Goal: Transaction & Acquisition: Purchase product/service

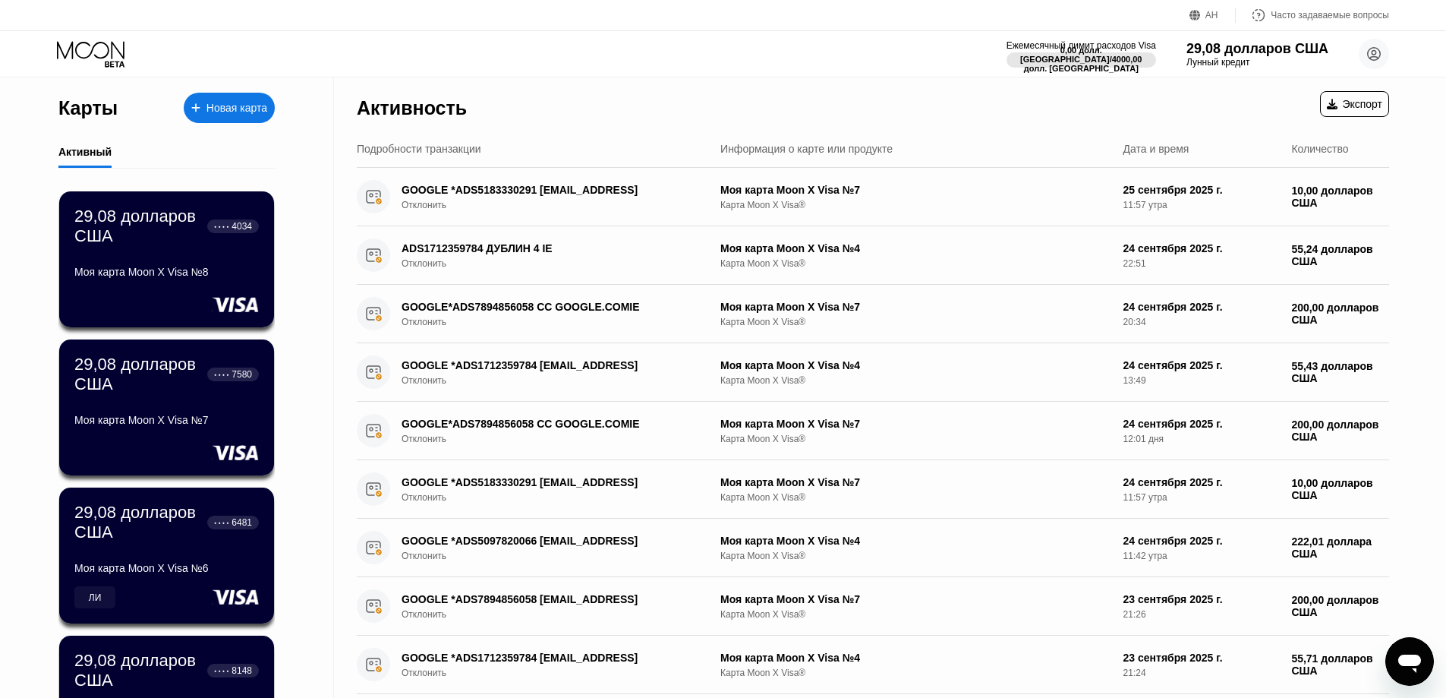
click at [222, 107] on font "Новая карта" at bounding box center [236, 108] width 61 height 12
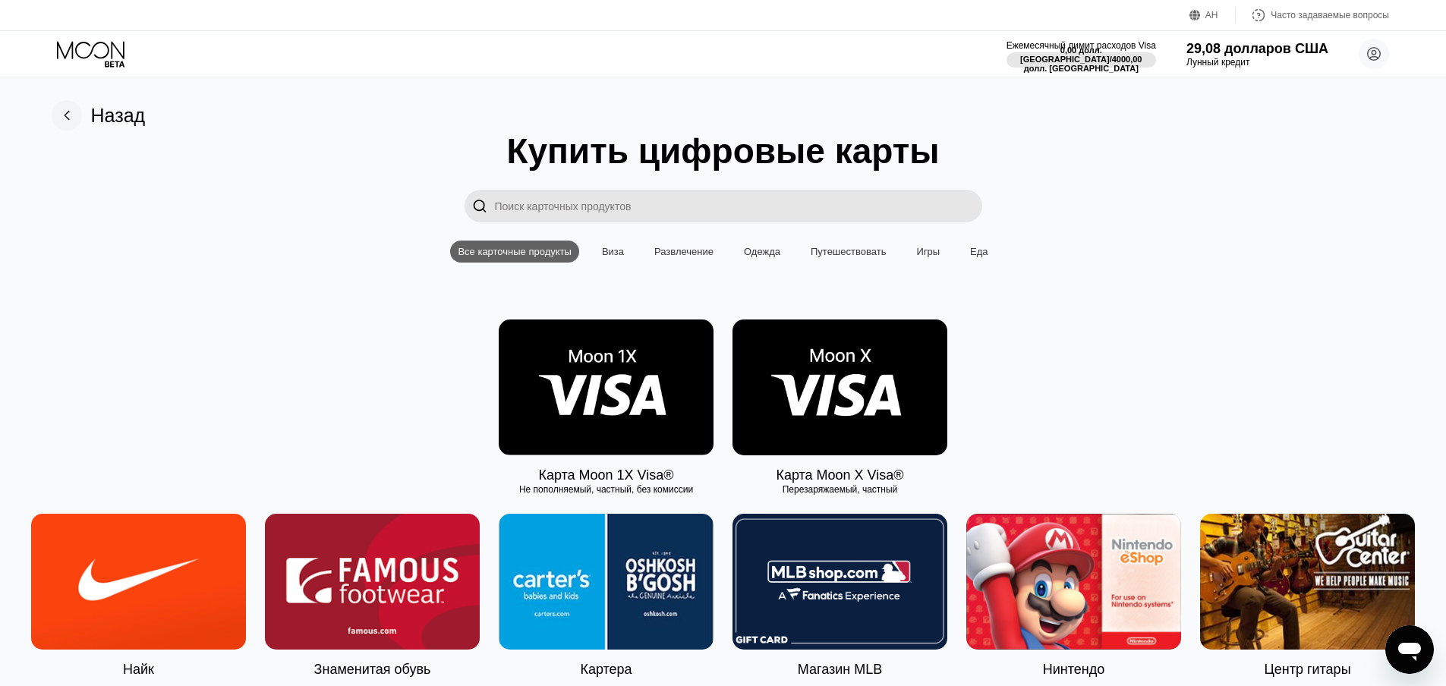
click at [823, 388] on img at bounding box center [839, 388] width 215 height 136
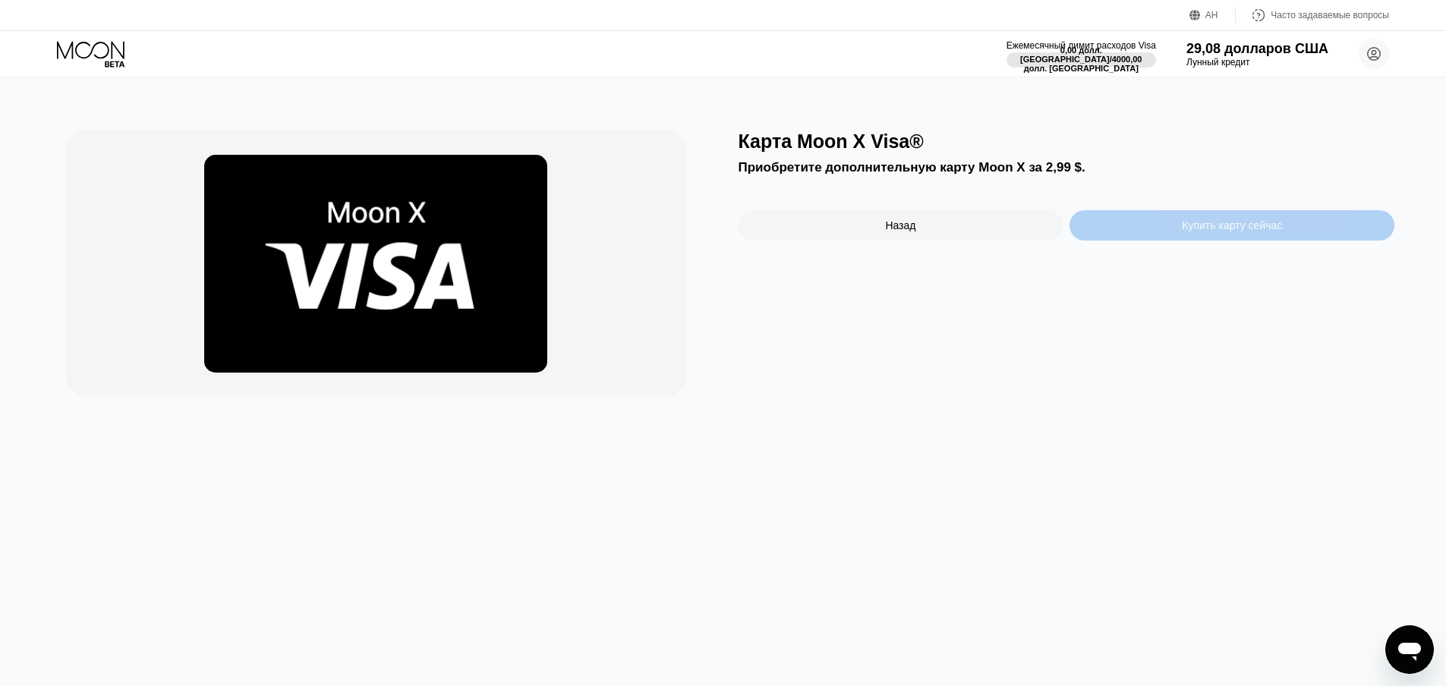
click at [1274, 232] on font "Купить карту сейчас" at bounding box center [1232, 225] width 100 height 12
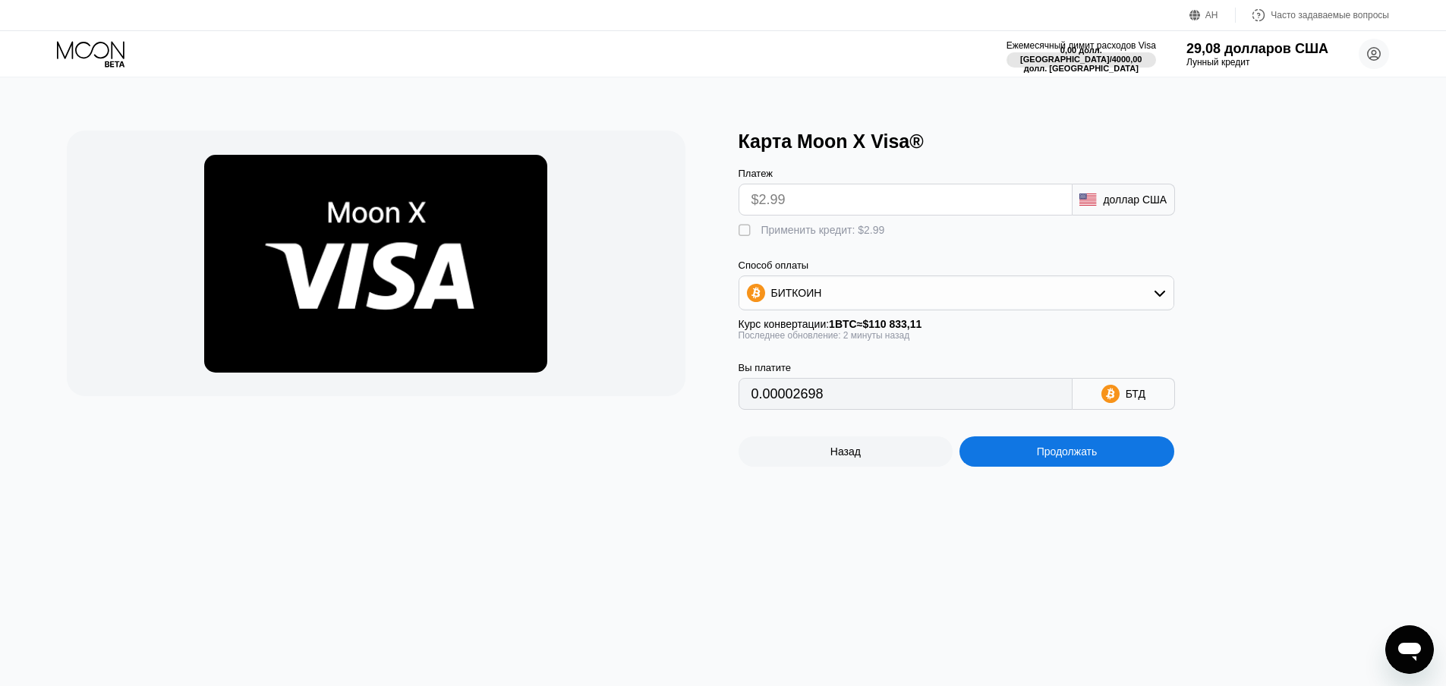
click at [745, 234] on font "" at bounding box center [745, 230] width 12 height 15
type input "0"
click at [1027, 461] on div "Продолжать" at bounding box center [1066, 451] width 215 height 30
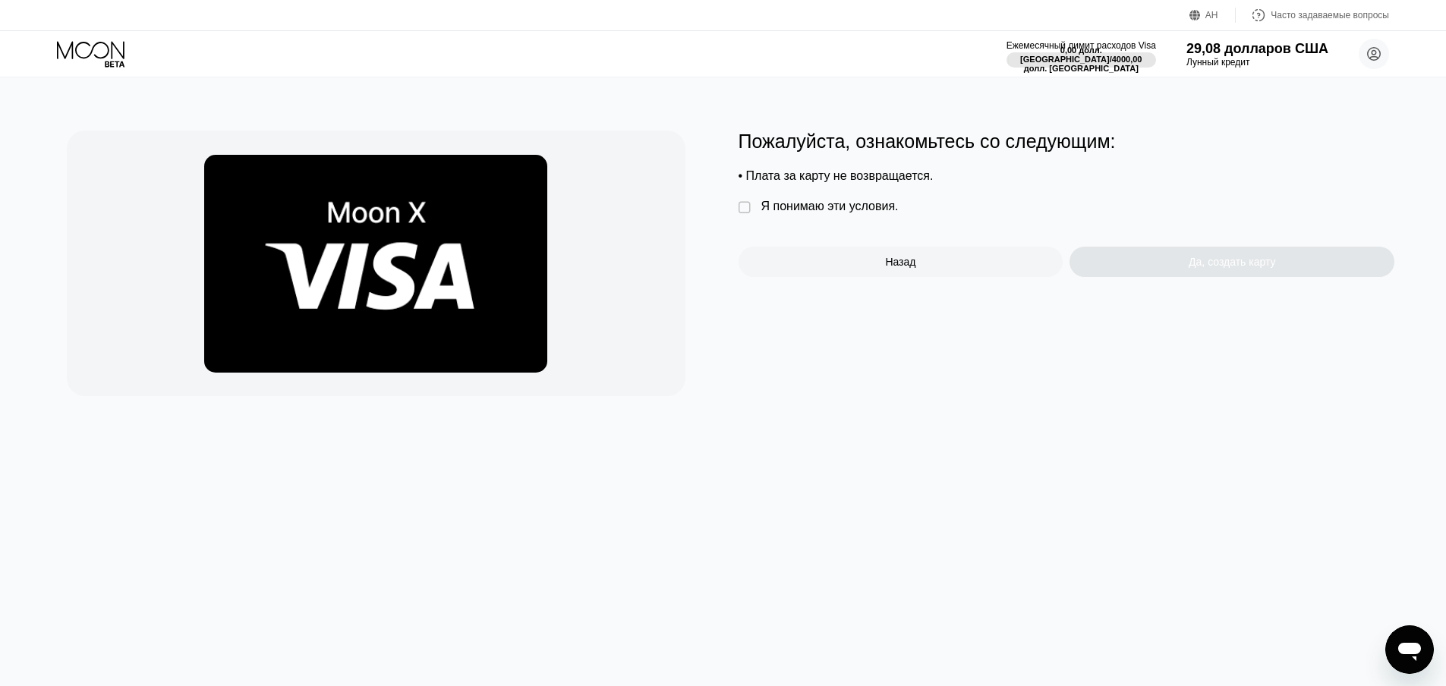
click at [745, 213] on font "" at bounding box center [745, 207] width 12 height 15
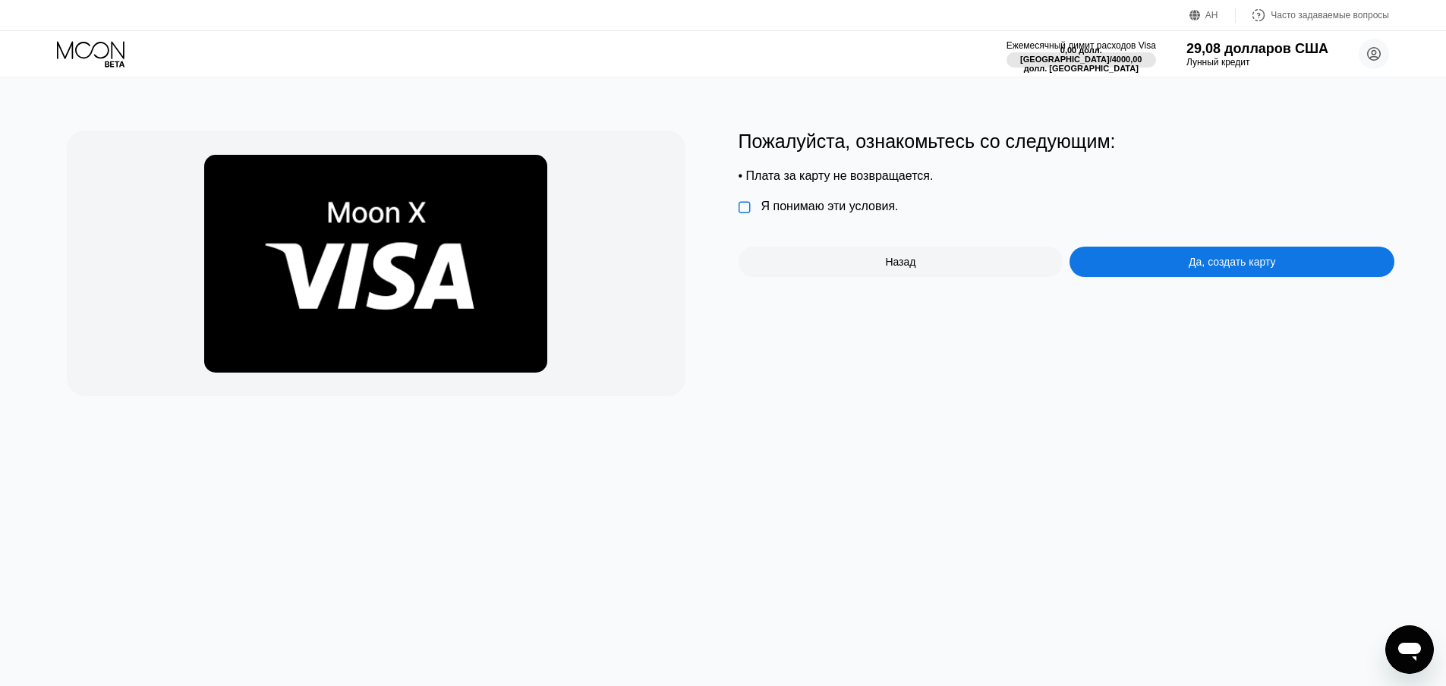
click at [1180, 271] on div "Да, создать карту" at bounding box center [1231, 262] width 325 height 30
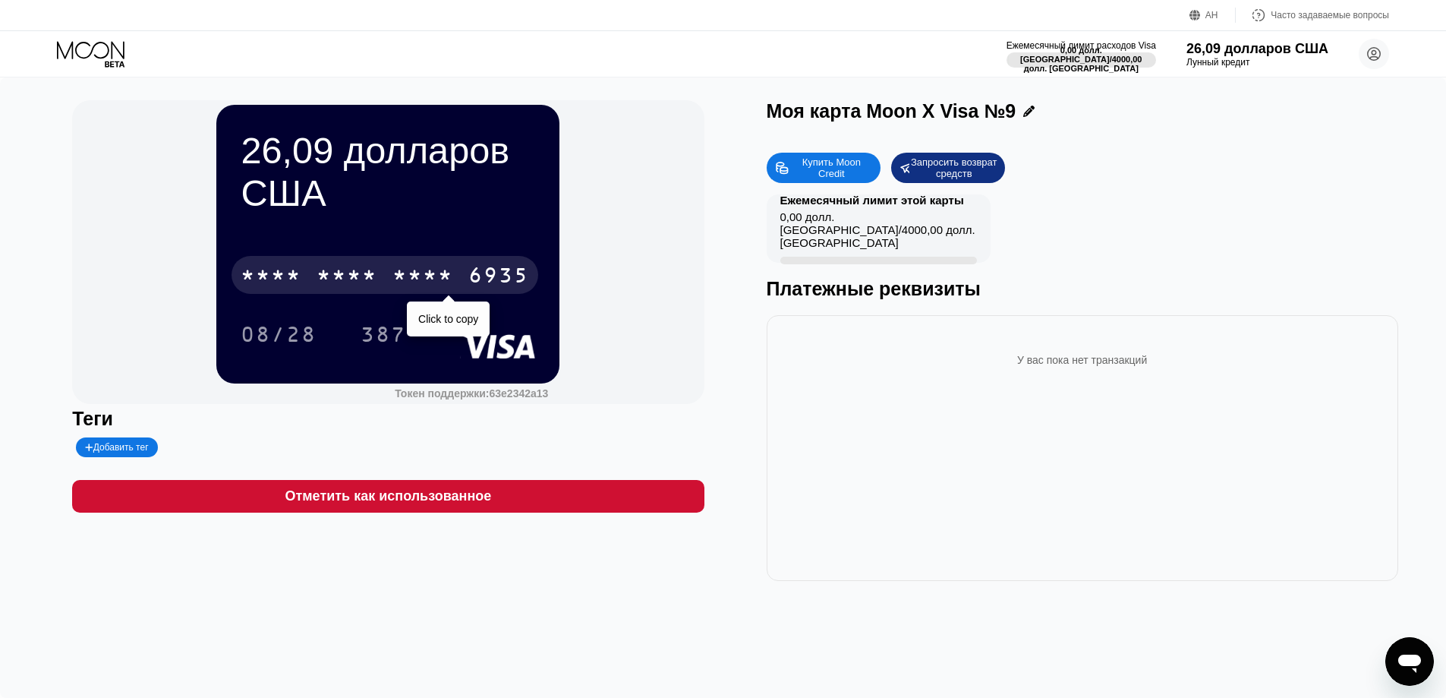
click at [399, 265] on font "*" at bounding box center [399, 277] width 15 height 24
click at [391, 348] on font "387" at bounding box center [384, 336] width 46 height 24
click at [93, 55] on icon at bounding box center [92, 54] width 71 height 27
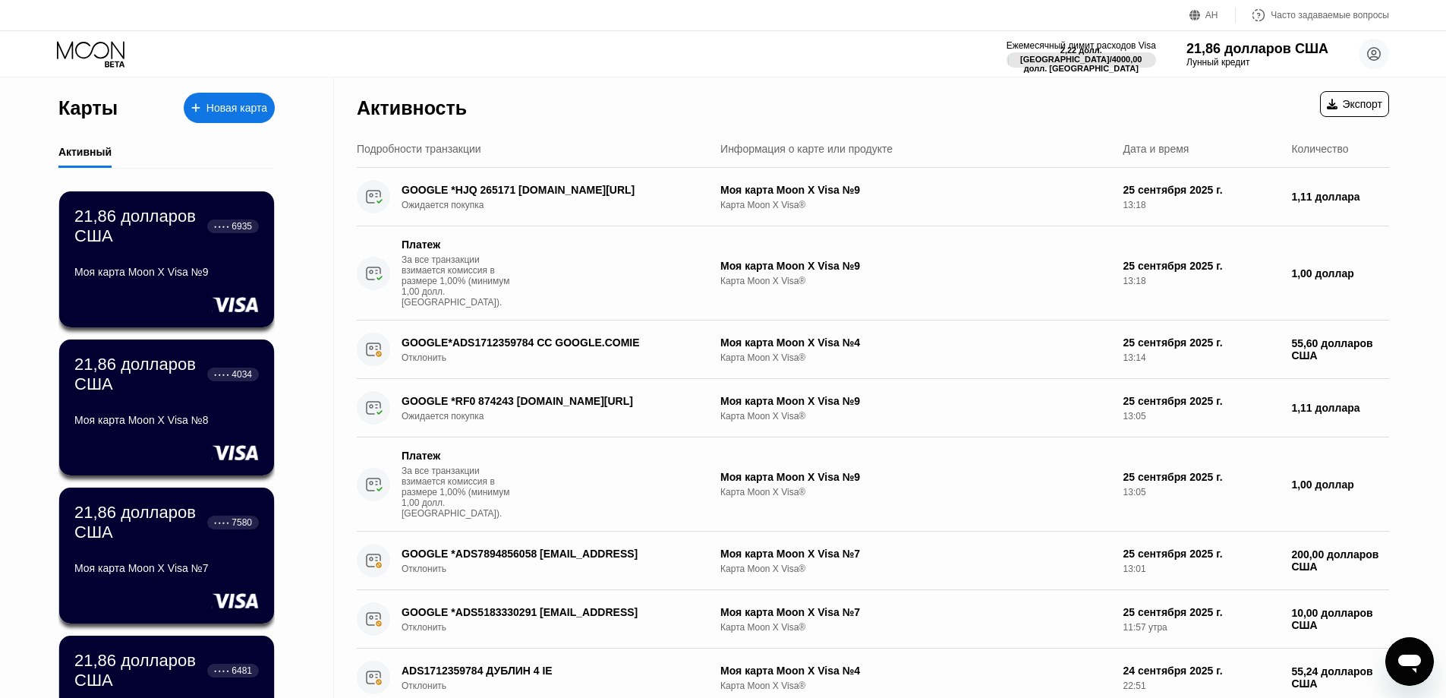
click at [237, 102] on font "Новая карта" at bounding box center [236, 108] width 61 height 12
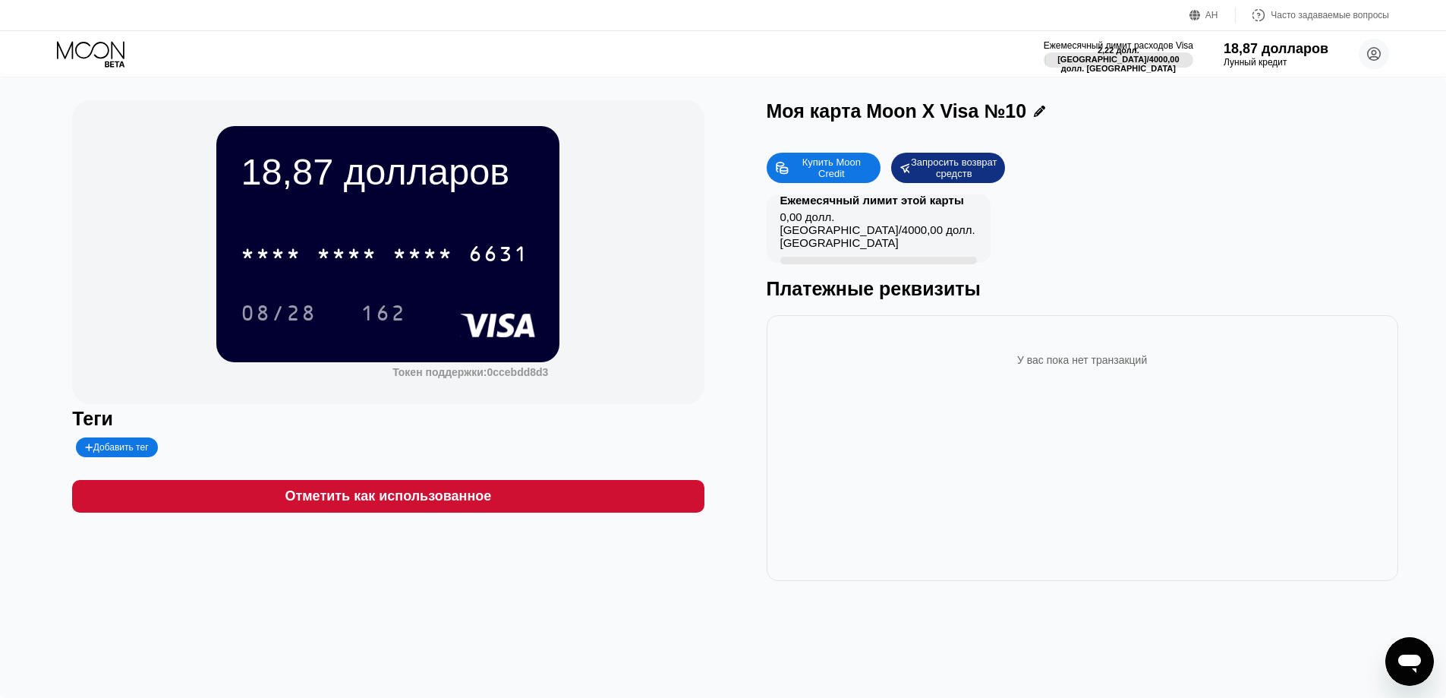
click at [112, 452] on font "Добавить тег" at bounding box center [120, 447] width 55 height 11
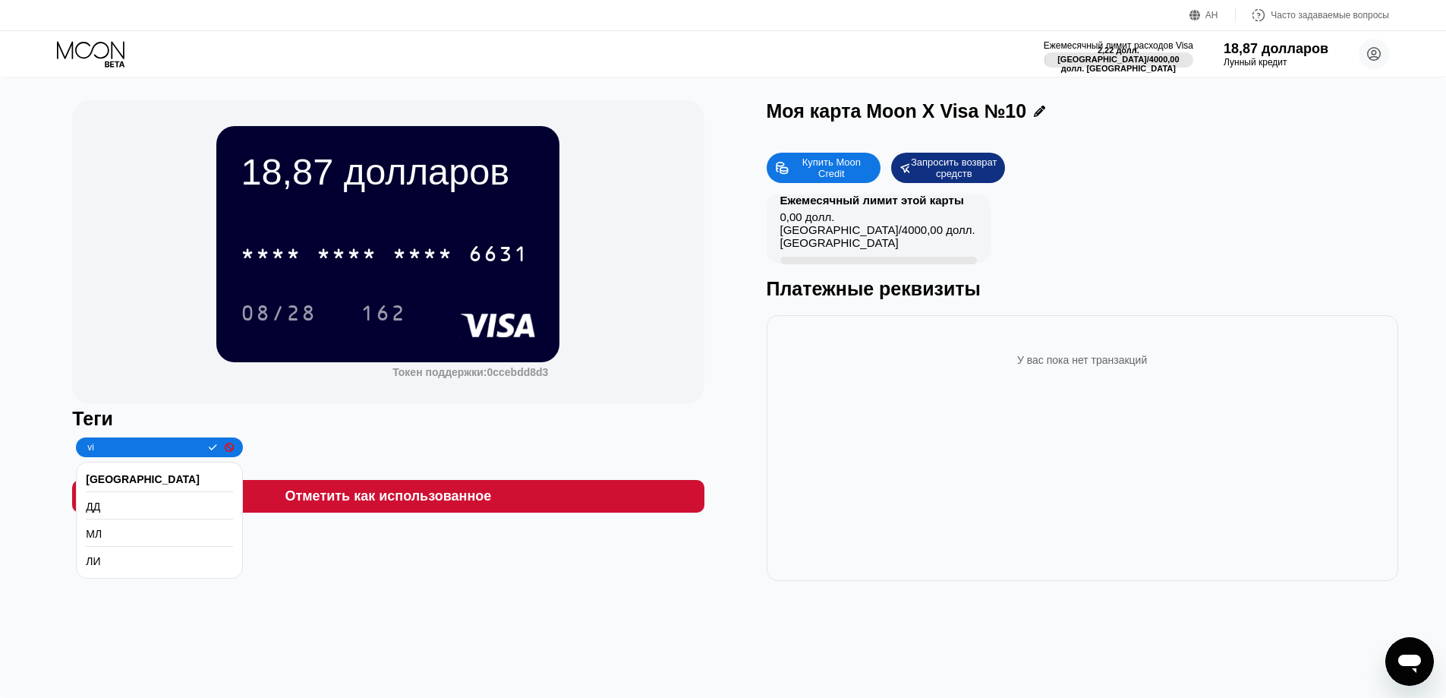
type input "v"
type input "VI"
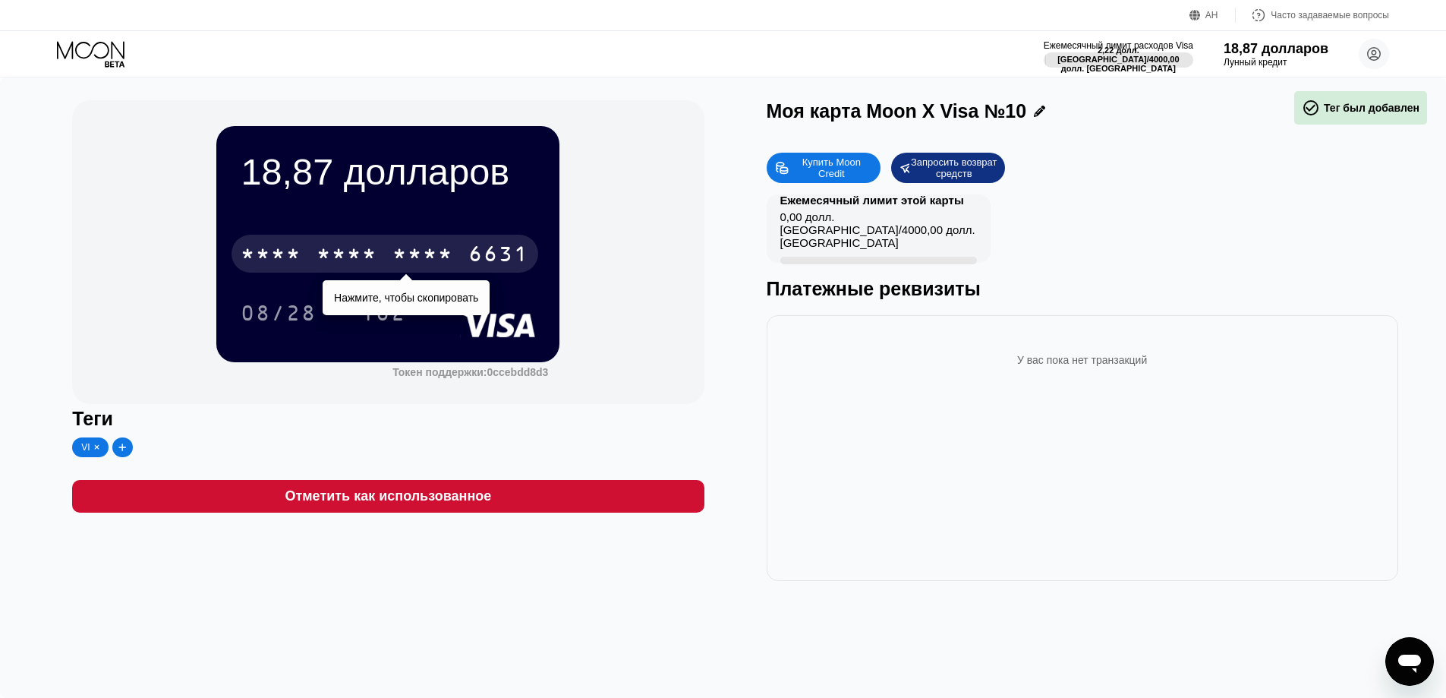
click at [402, 244] on font "*" at bounding box center [399, 256] width 15 height 24
click at [361, 252] on font "6500" at bounding box center [347, 256] width 61 height 24
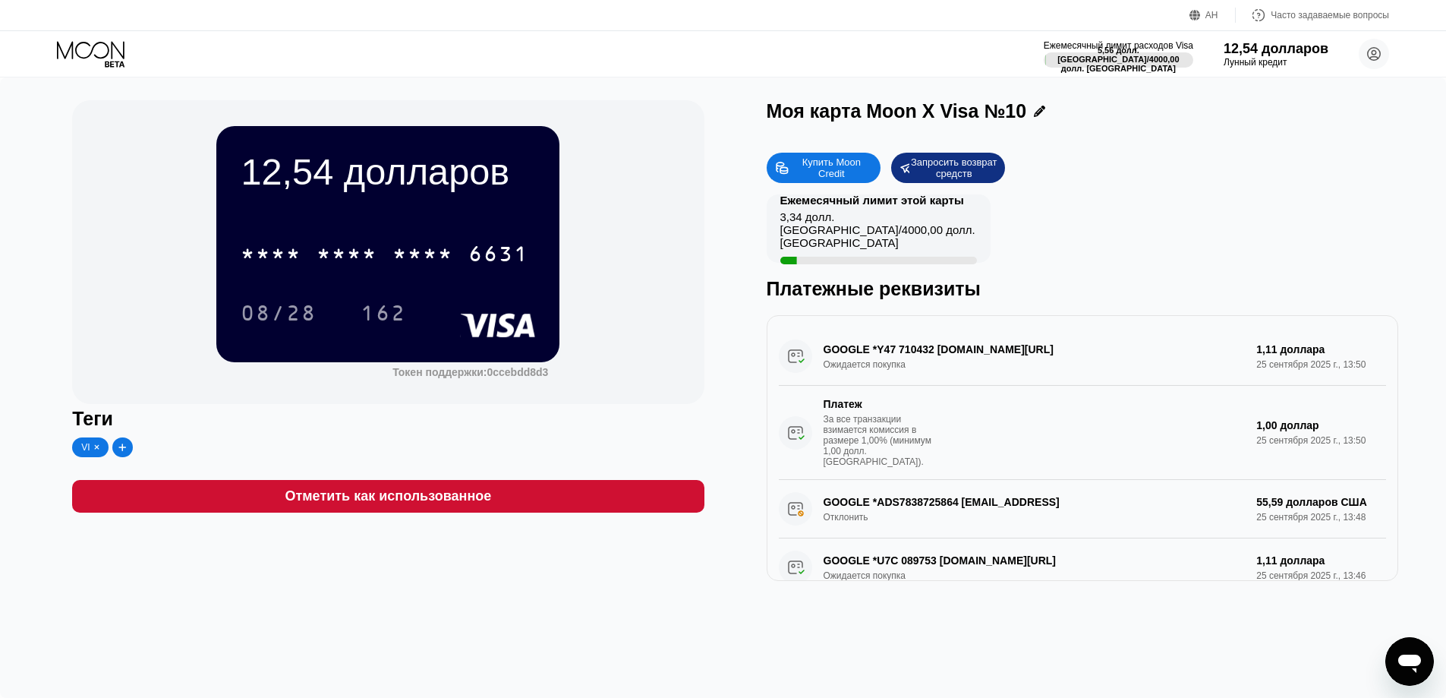
click at [90, 43] on icon at bounding box center [92, 54] width 71 height 27
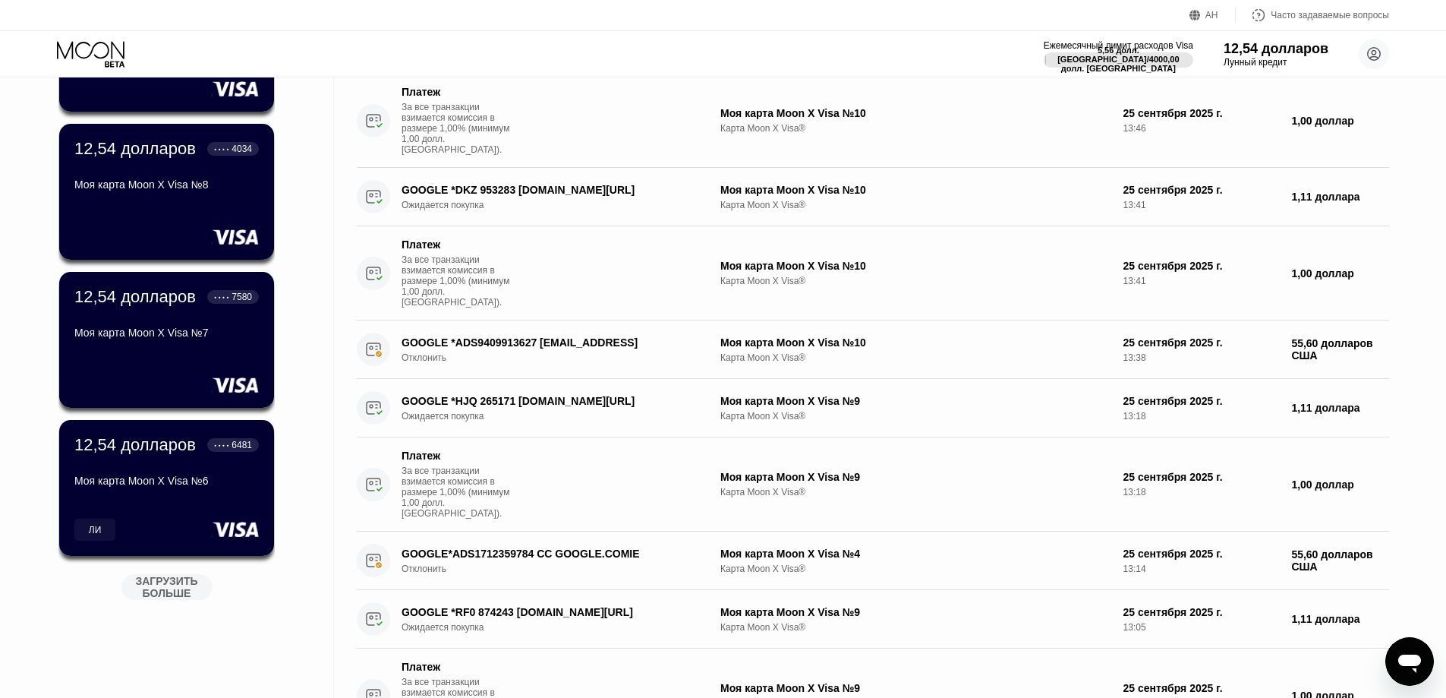
scroll to position [380, 0]
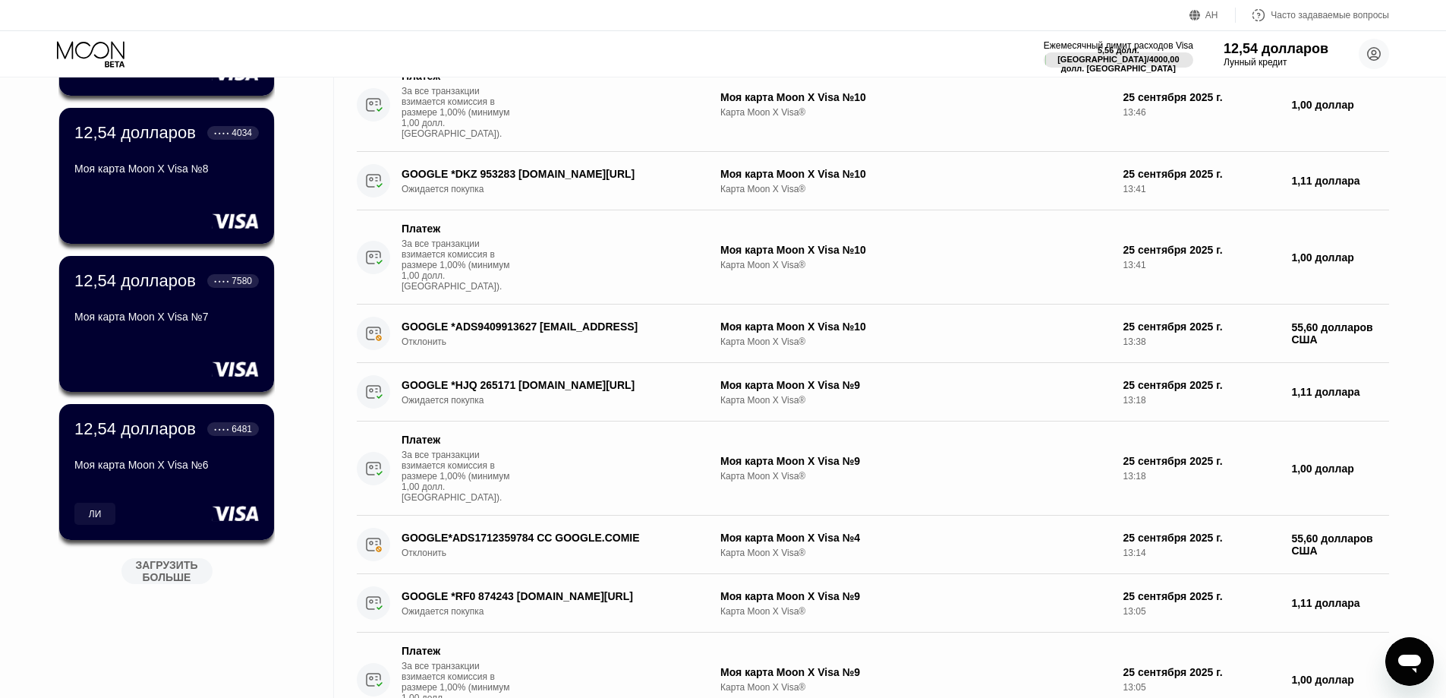
click at [191, 553] on div "12,54 долларов ● ● ● ● 6631 Моя карта Moon X Visa №10 VI 12,54 долларов ● ● ● ●…" at bounding box center [166, 197] width 216 height 818
click at [181, 569] on font "ЗАГРУЗИТЬ БОЛЬШЕ" at bounding box center [167, 571] width 65 height 24
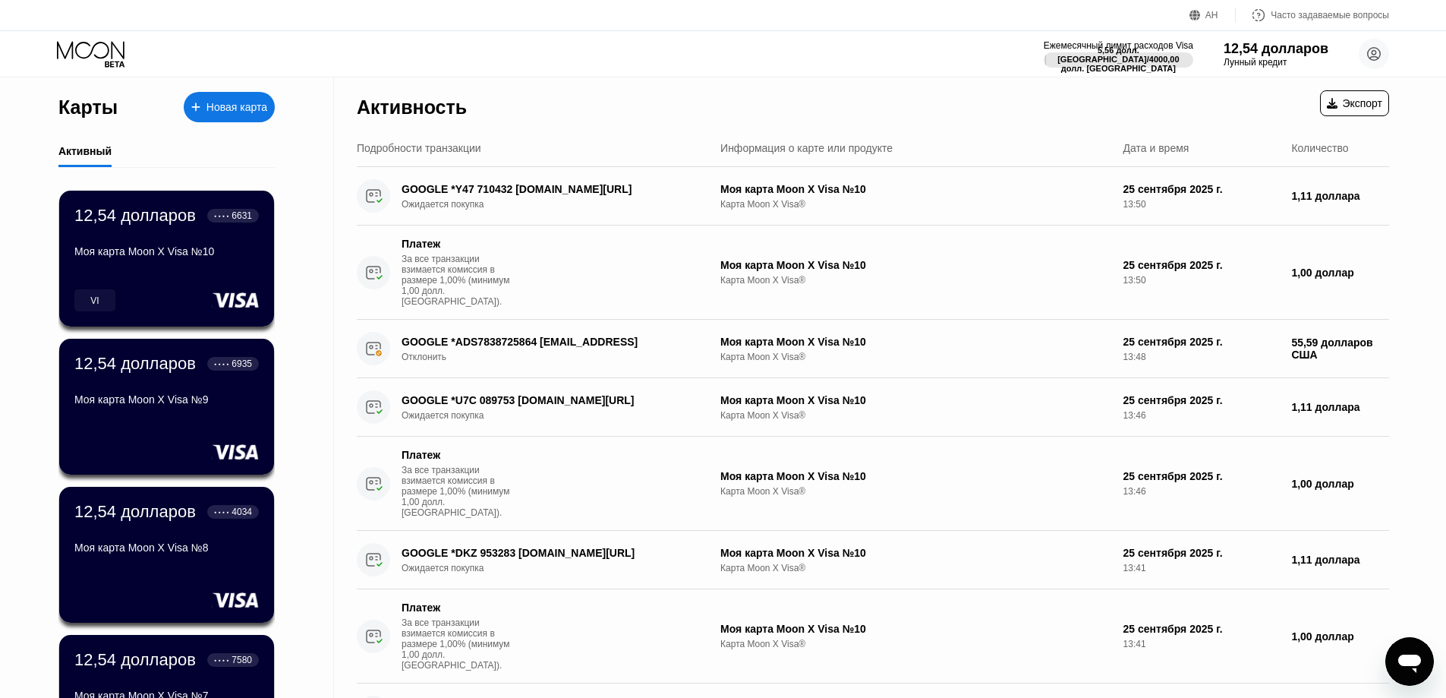
scroll to position [0, 0]
click at [214, 107] on font "Новая карта" at bounding box center [236, 108] width 61 height 12
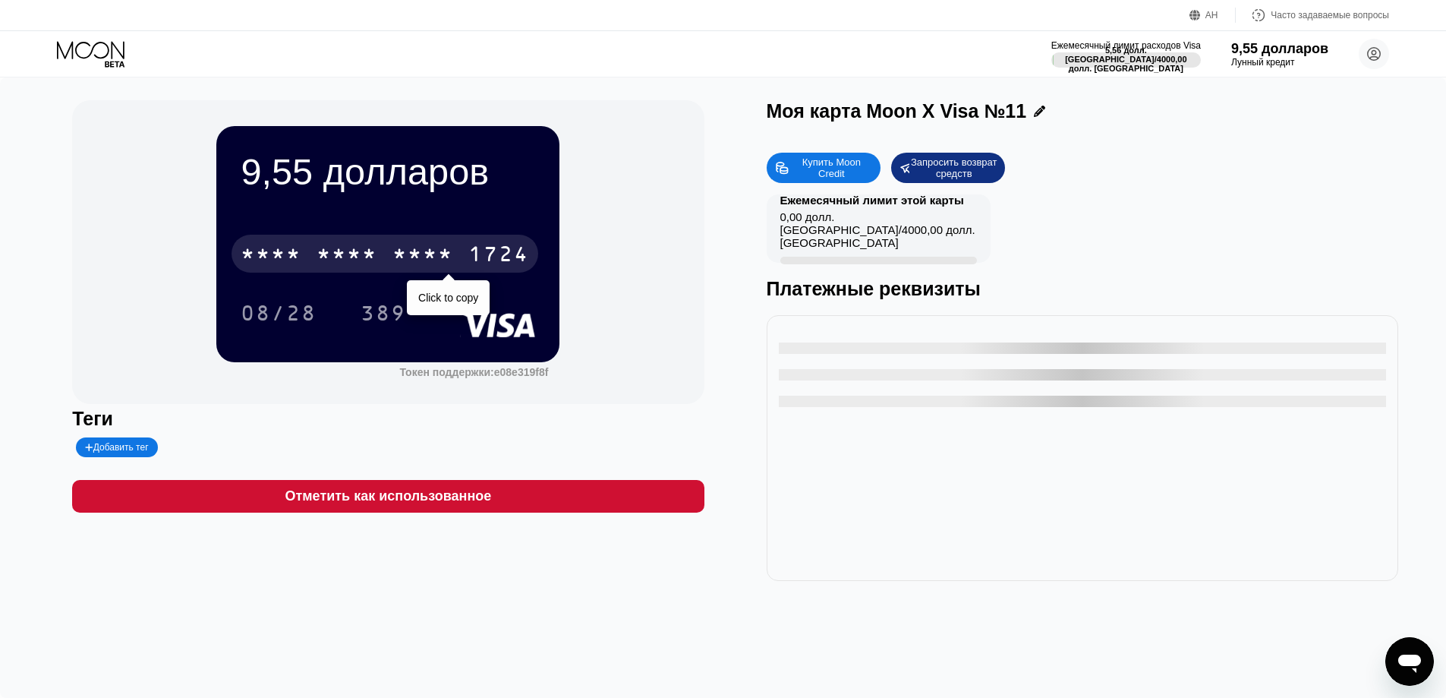
click at [369, 259] on div "* * * *" at bounding box center [347, 256] width 61 height 24
click at [364, 266] on div "6500" at bounding box center [347, 256] width 61 height 24
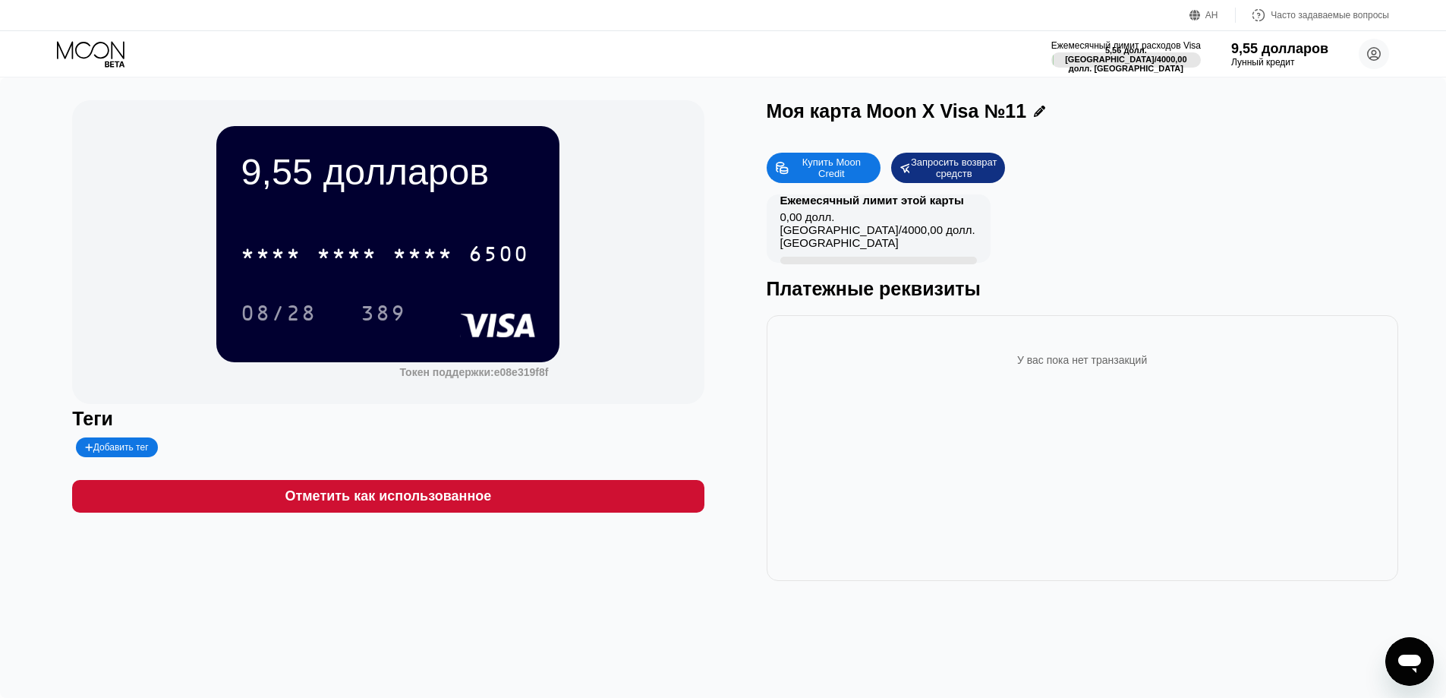
click at [109, 451] on font "Добавить тег" at bounding box center [120, 447] width 55 height 11
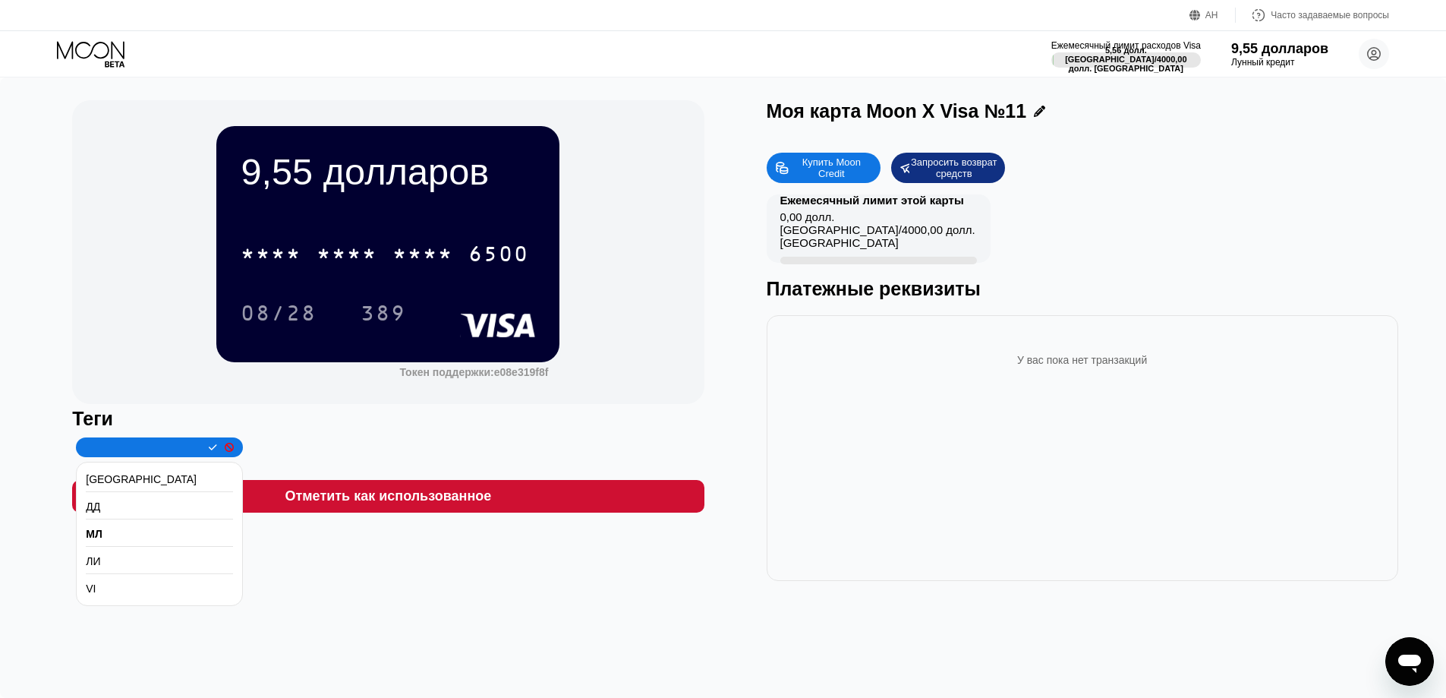
drag, startPoint x: 125, startPoint y: 539, endPoint x: 146, endPoint y: 526, distance: 24.9
click at [125, 540] on div "МЛ" at bounding box center [159, 533] width 147 height 25
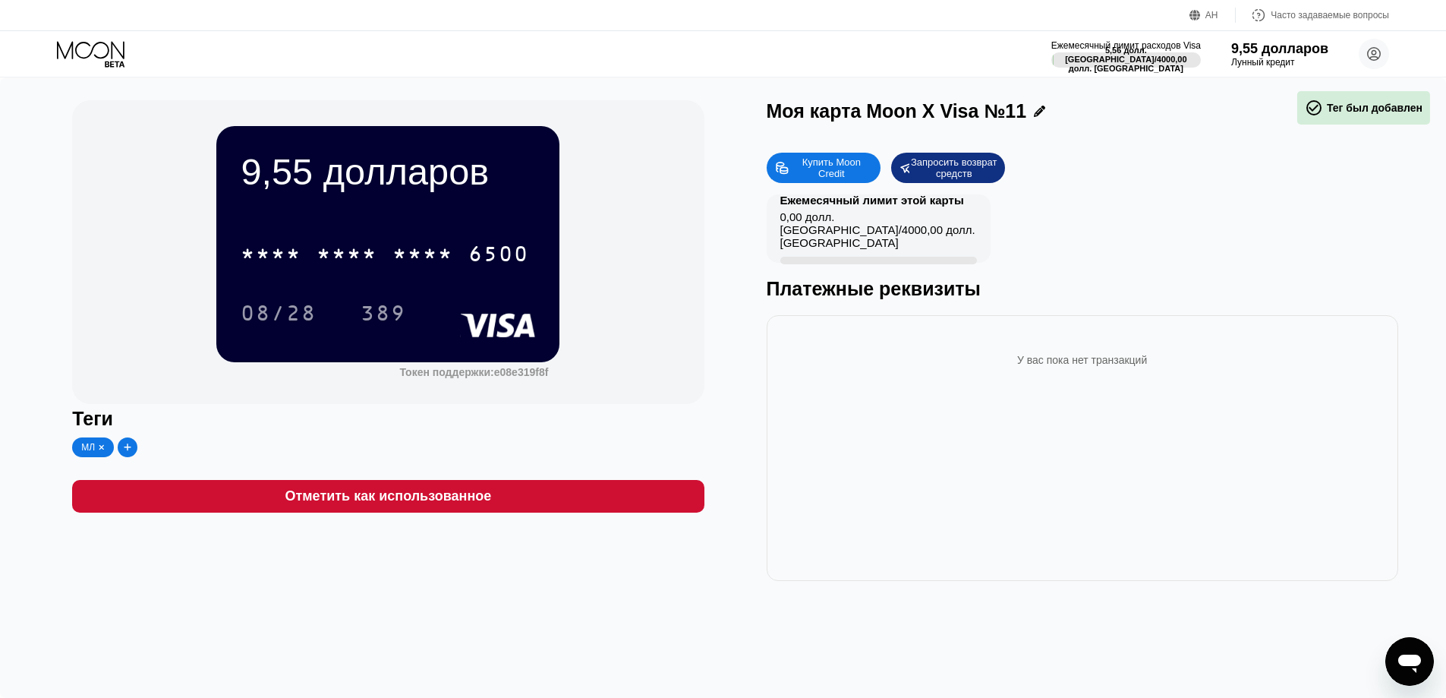
click at [361, 436] on div "Теги МЛ" at bounding box center [388, 432] width 632 height 49
click at [117, 55] on icon at bounding box center [92, 54] width 71 height 27
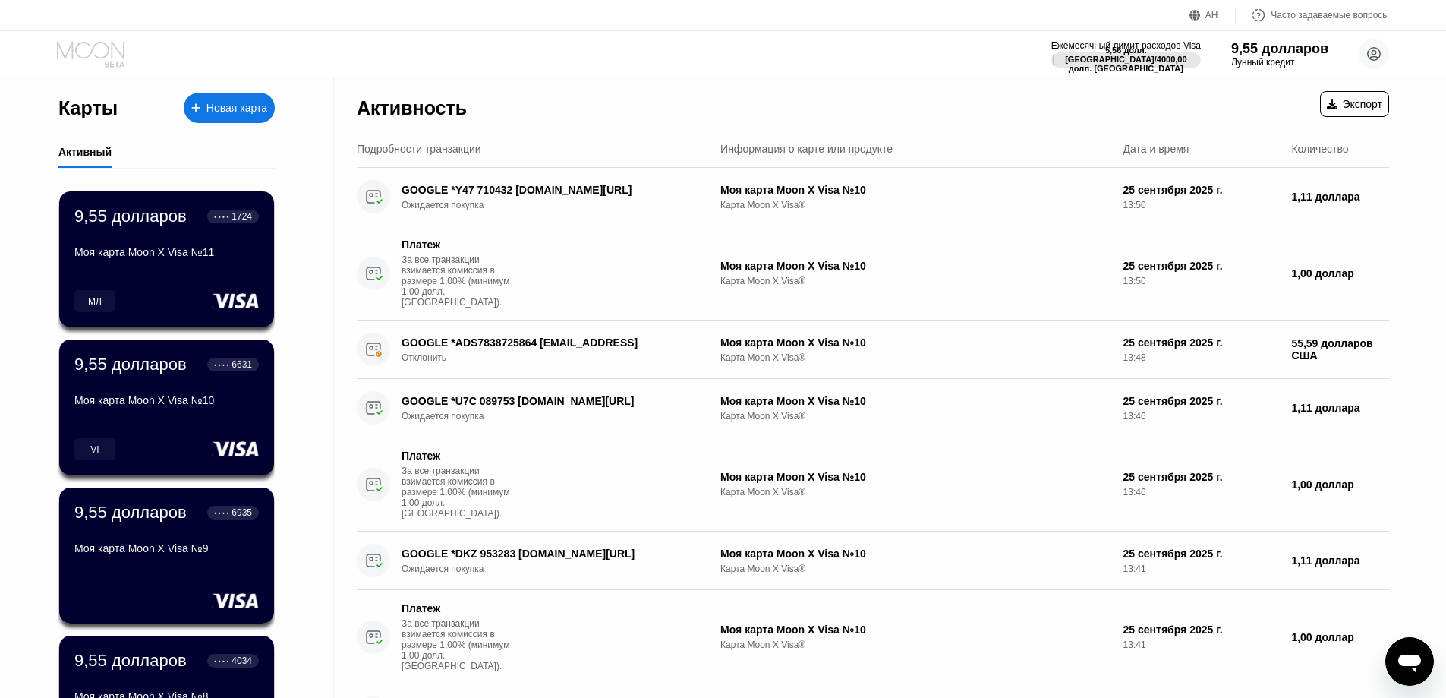
click at [82, 46] on icon at bounding box center [92, 54] width 71 height 27
click at [81, 46] on icon at bounding box center [92, 54] width 71 height 27
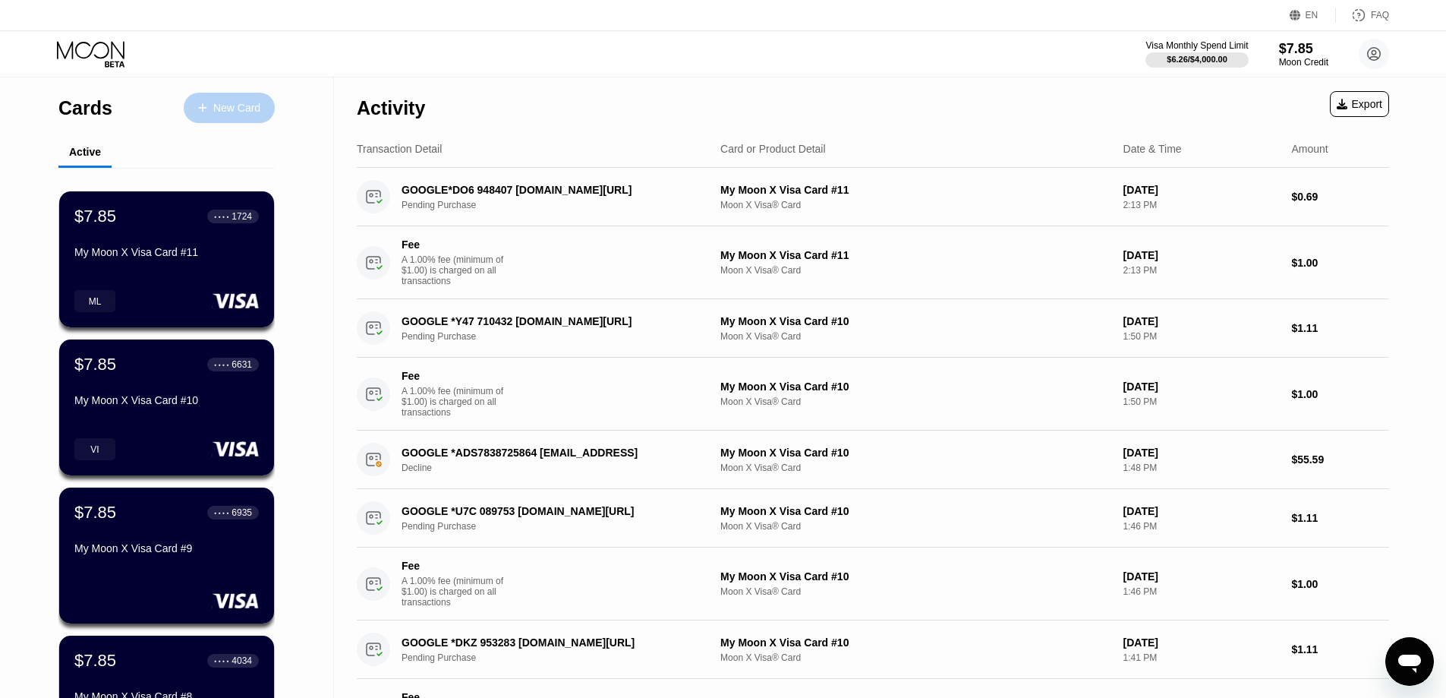
click at [254, 112] on div "New Card" at bounding box center [236, 108] width 47 height 13
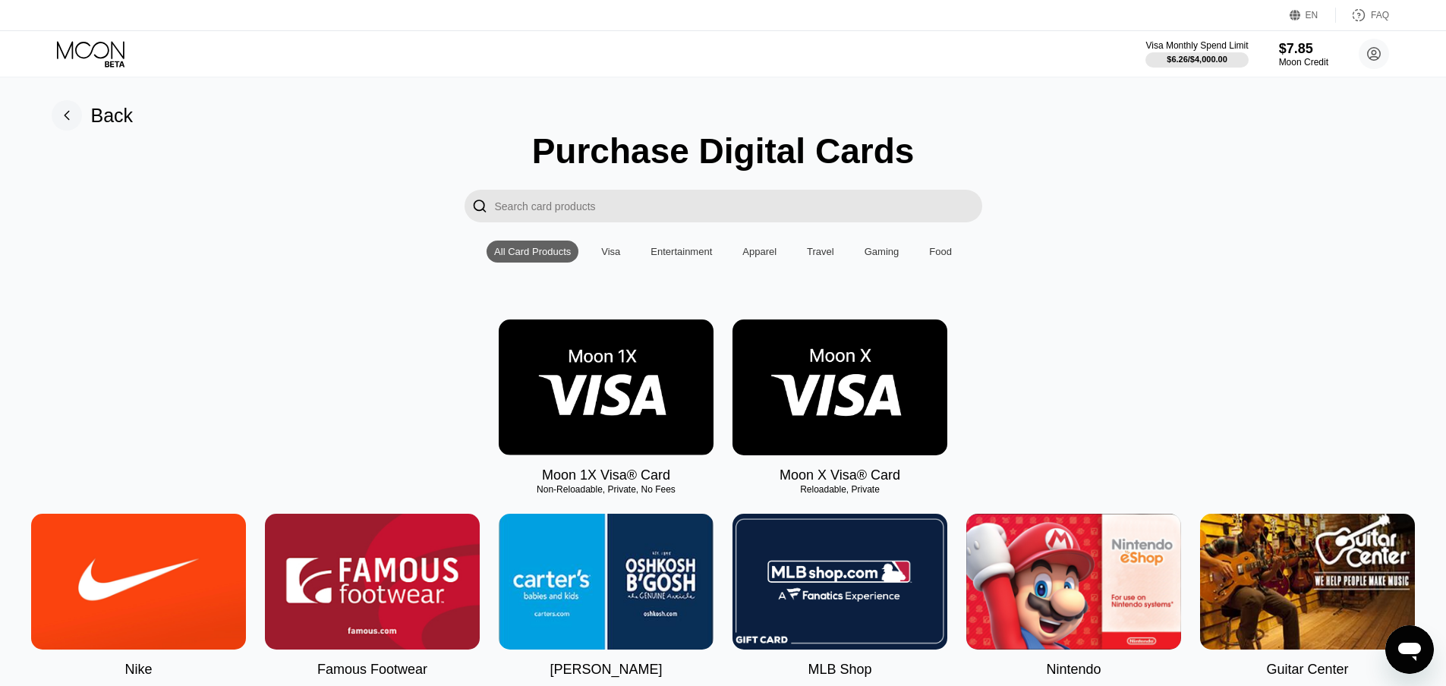
click at [791, 365] on img at bounding box center [839, 388] width 215 height 136
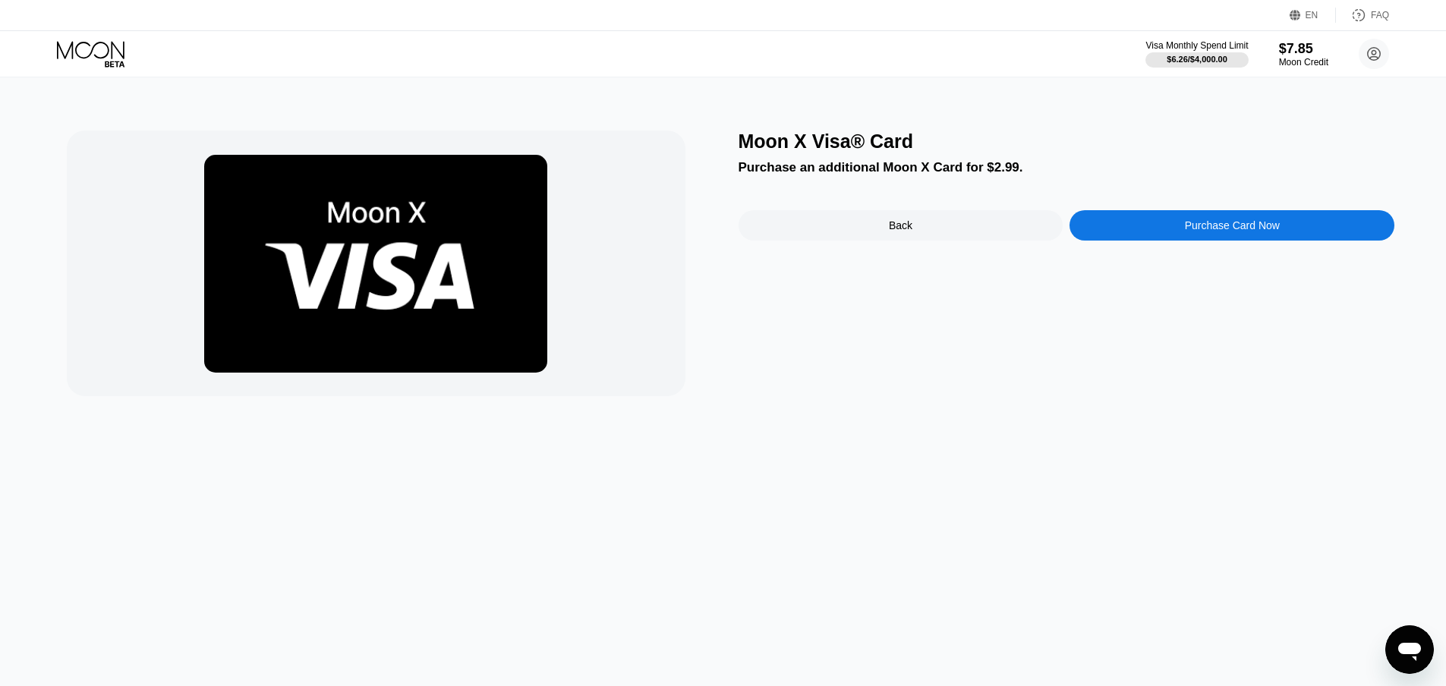
click at [1138, 225] on div "Purchase Card Now" at bounding box center [1231, 225] width 325 height 30
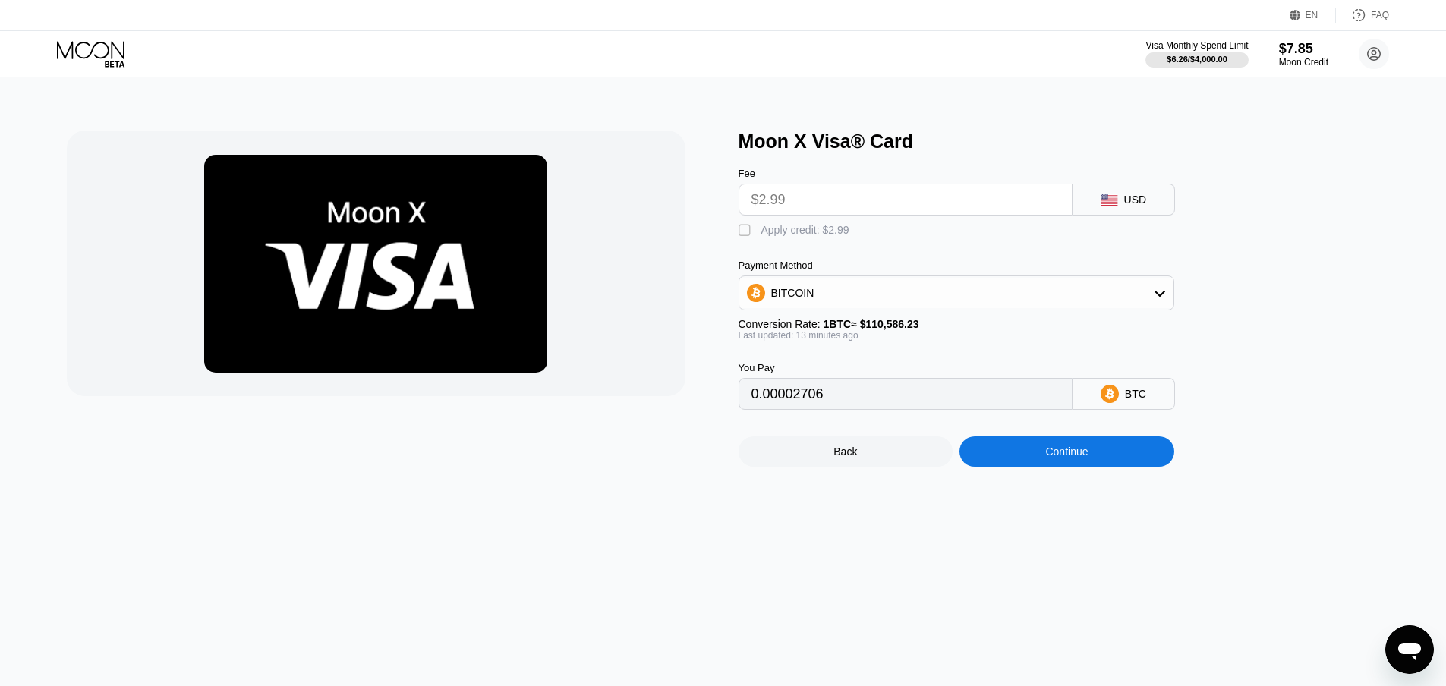
click at [751, 232] on div "" at bounding box center [746, 230] width 15 height 15
type input "0"
click at [1019, 452] on div "Continue" at bounding box center [1066, 451] width 215 height 30
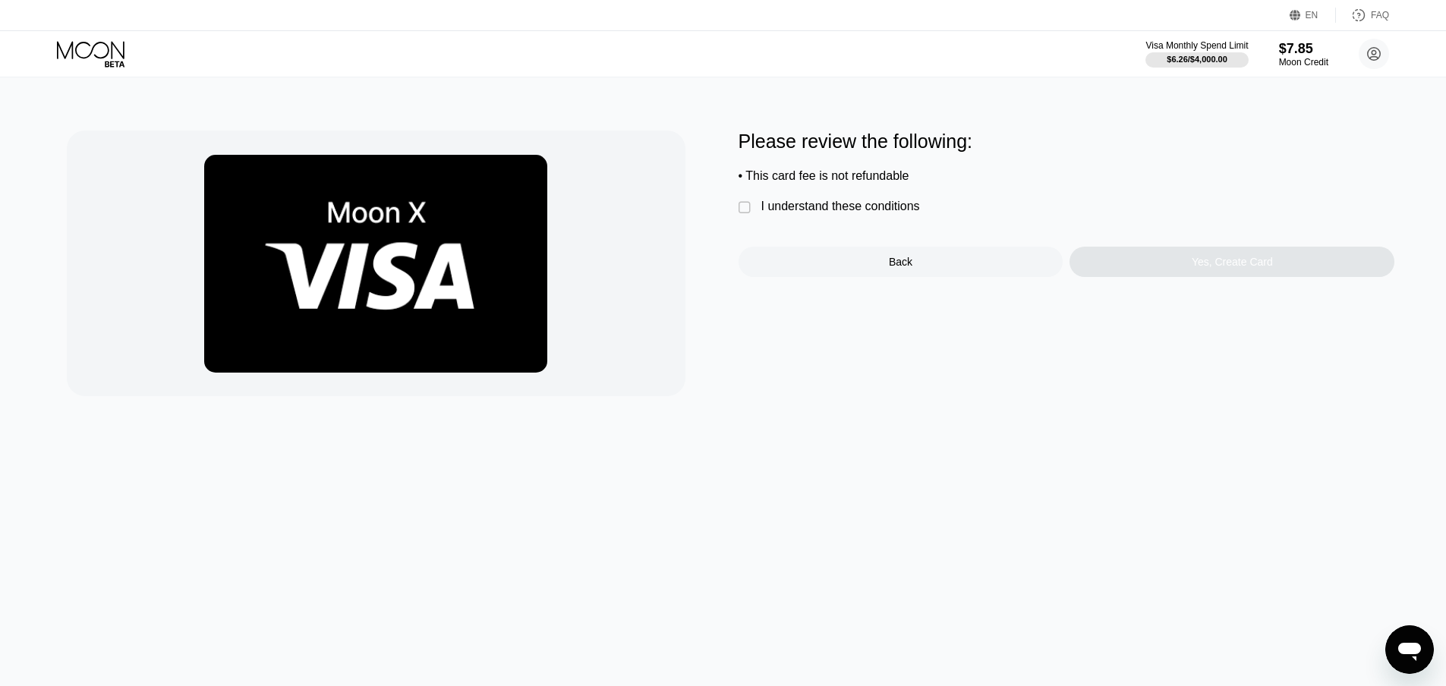
click at [736, 209] on div "Please review the following: • This card fee is not refundable  I understand t…" at bounding box center [723, 264] width 1313 height 266
click at [746, 216] on div "" at bounding box center [746, 207] width 15 height 15
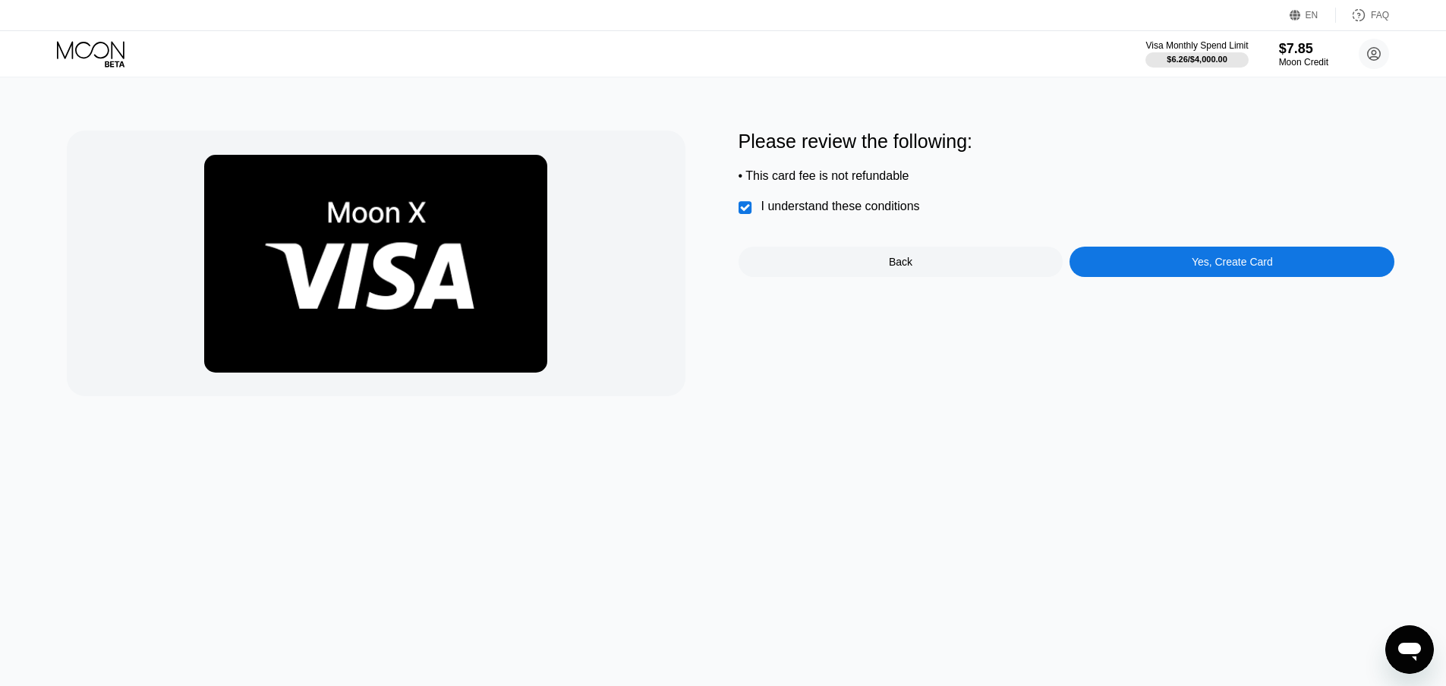
click at [1134, 277] on div "Yes, Create Card" at bounding box center [1231, 262] width 325 height 30
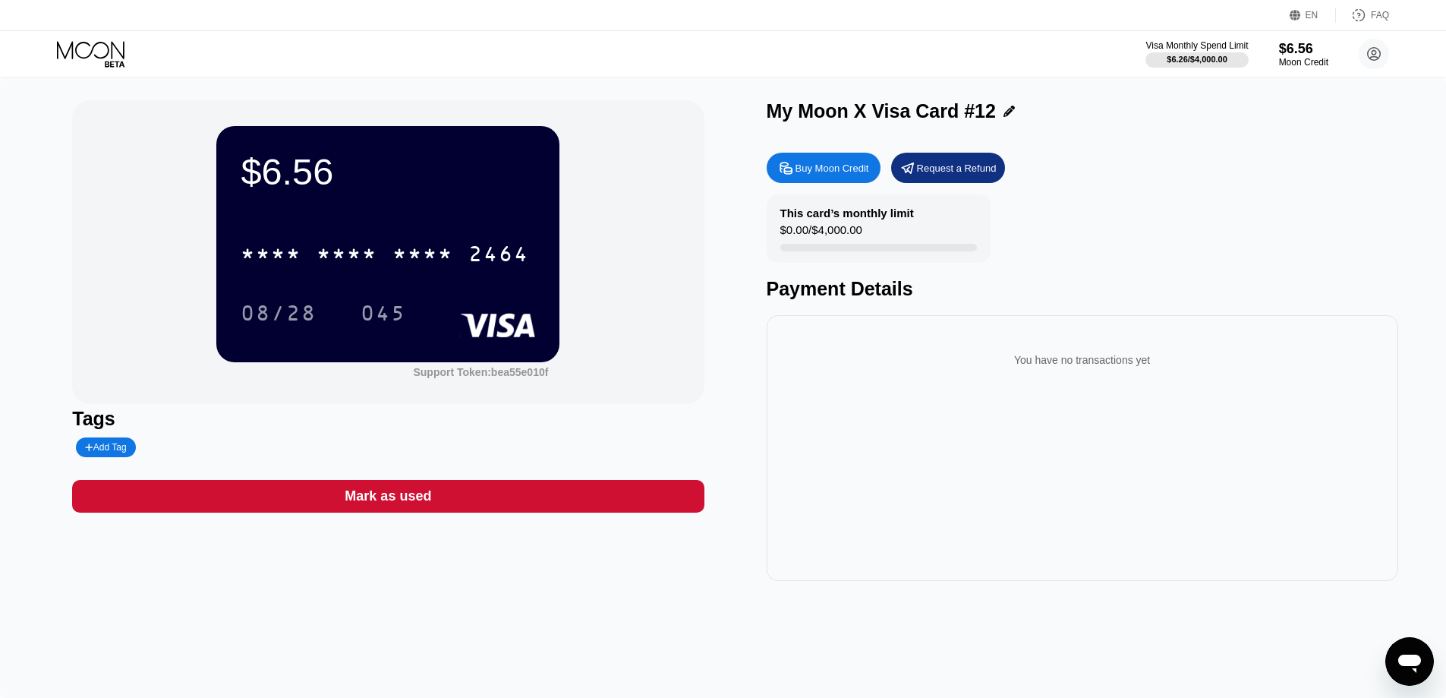
click at [107, 452] on div "Add Tag" at bounding box center [105, 447] width 41 height 11
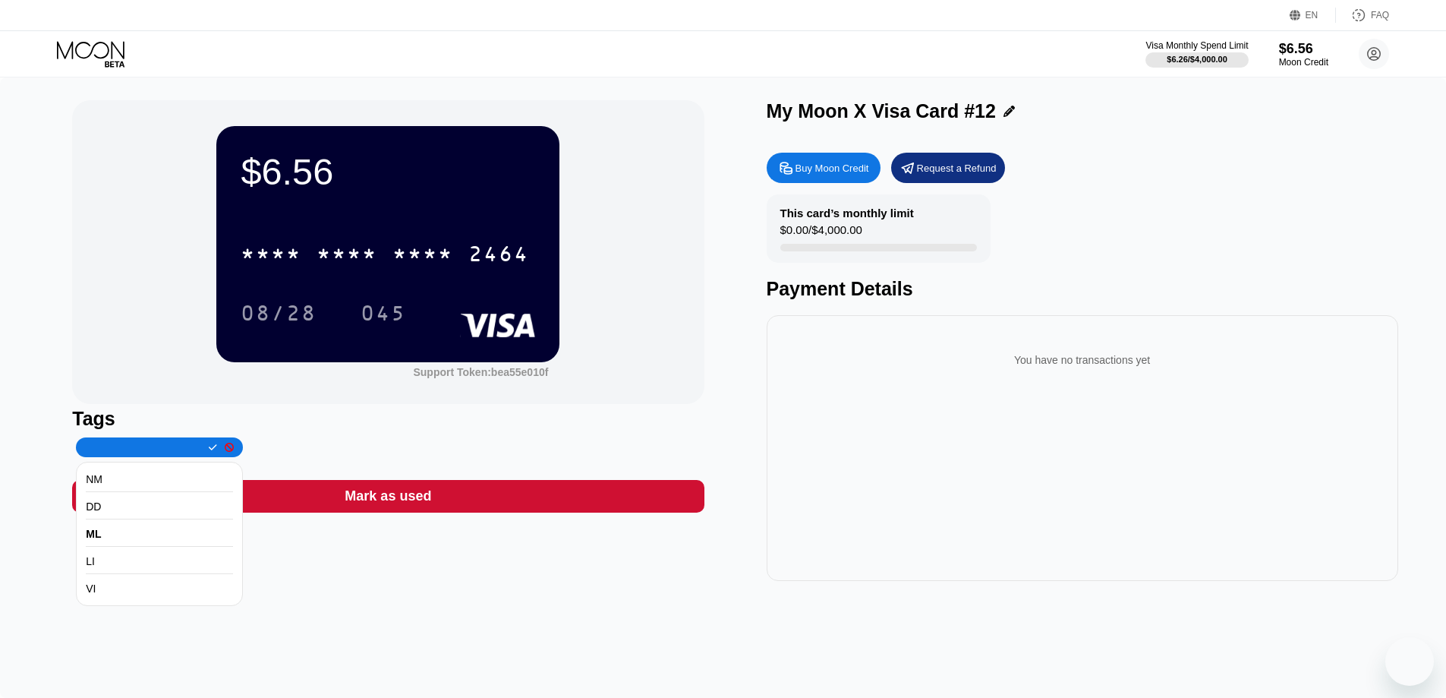
click at [117, 543] on div "ML" at bounding box center [159, 533] width 147 height 25
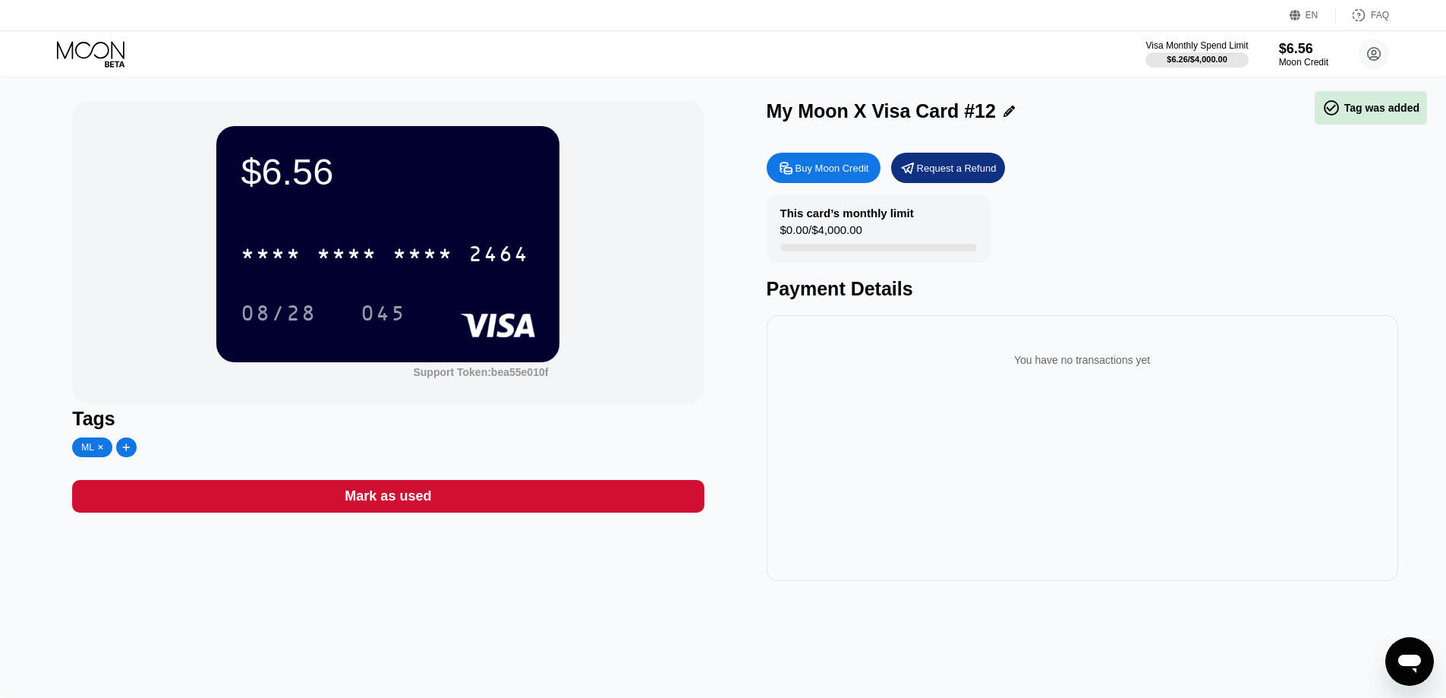
click at [374, 258] on div "* * * *" at bounding box center [347, 256] width 61 height 24
click at [88, 45] on icon at bounding box center [92, 54] width 71 height 27
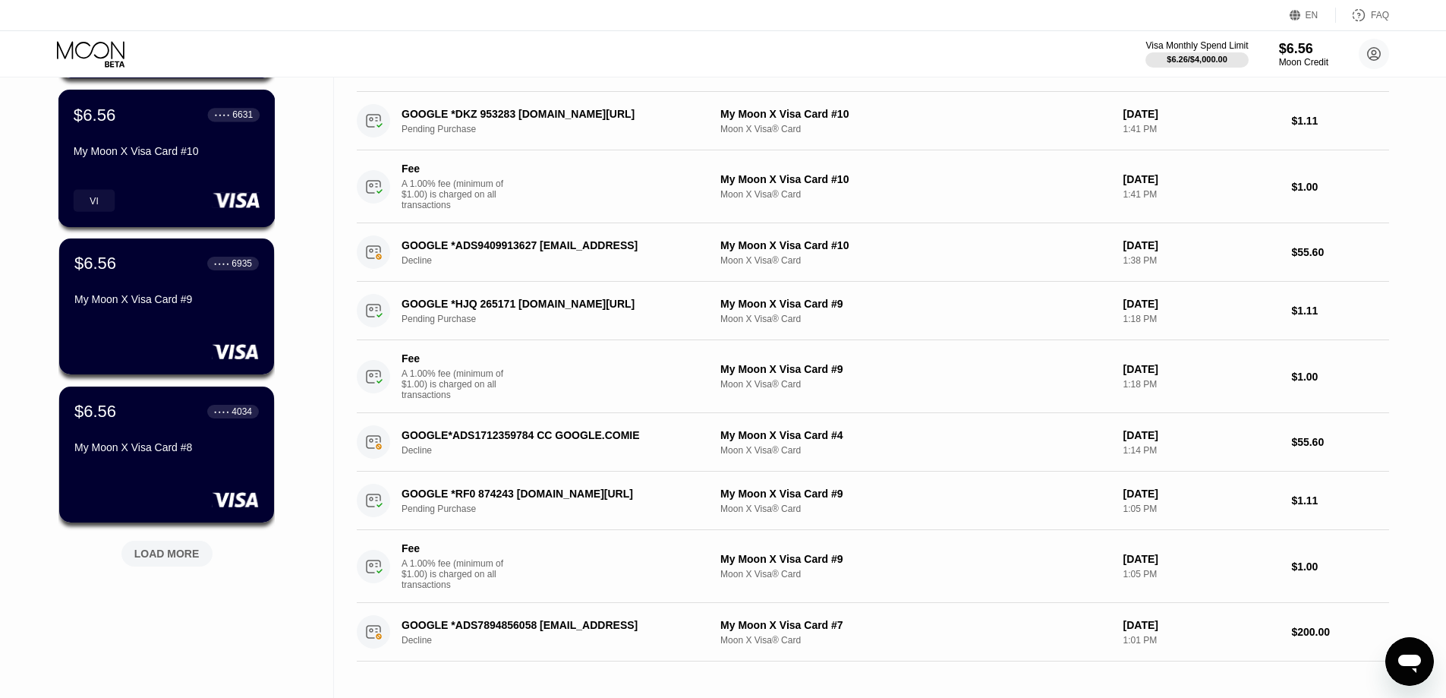
scroll to position [531, 0]
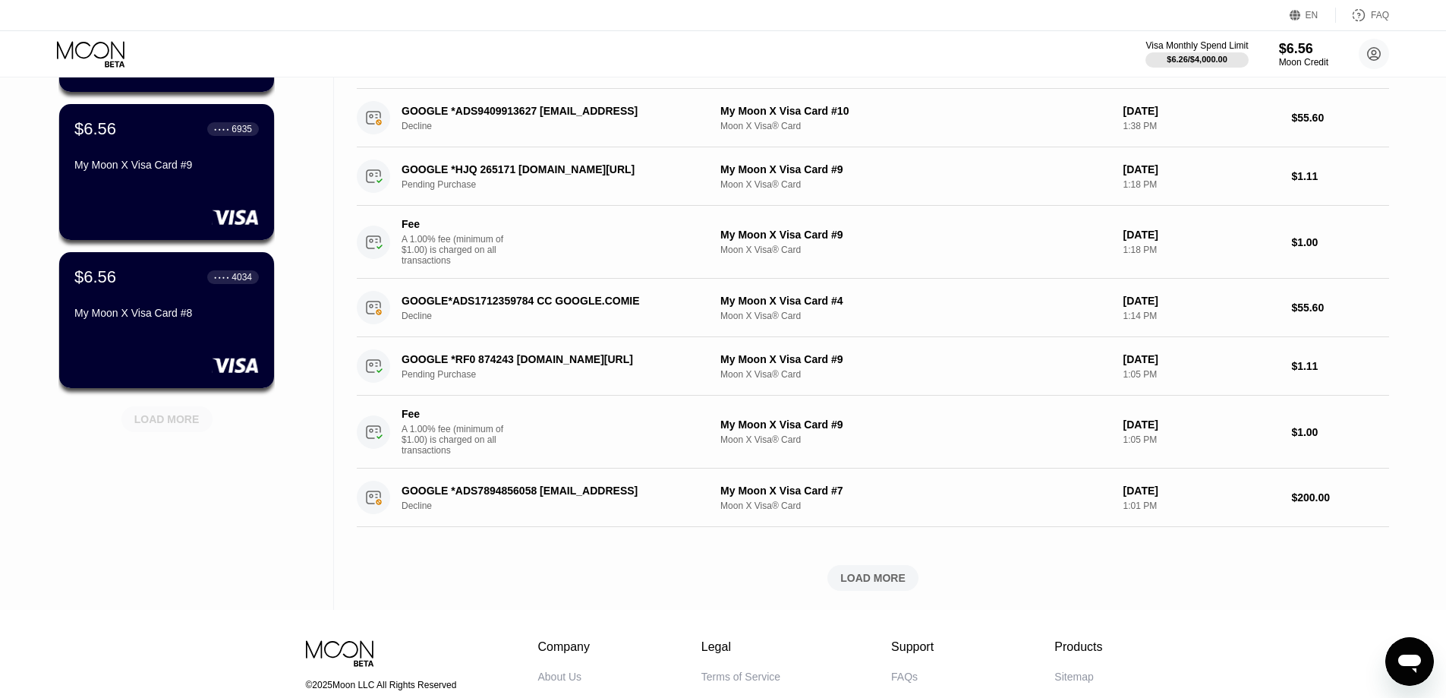
click at [195, 426] on div "LOAD MORE" at bounding box center [166, 419] width 65 height 14
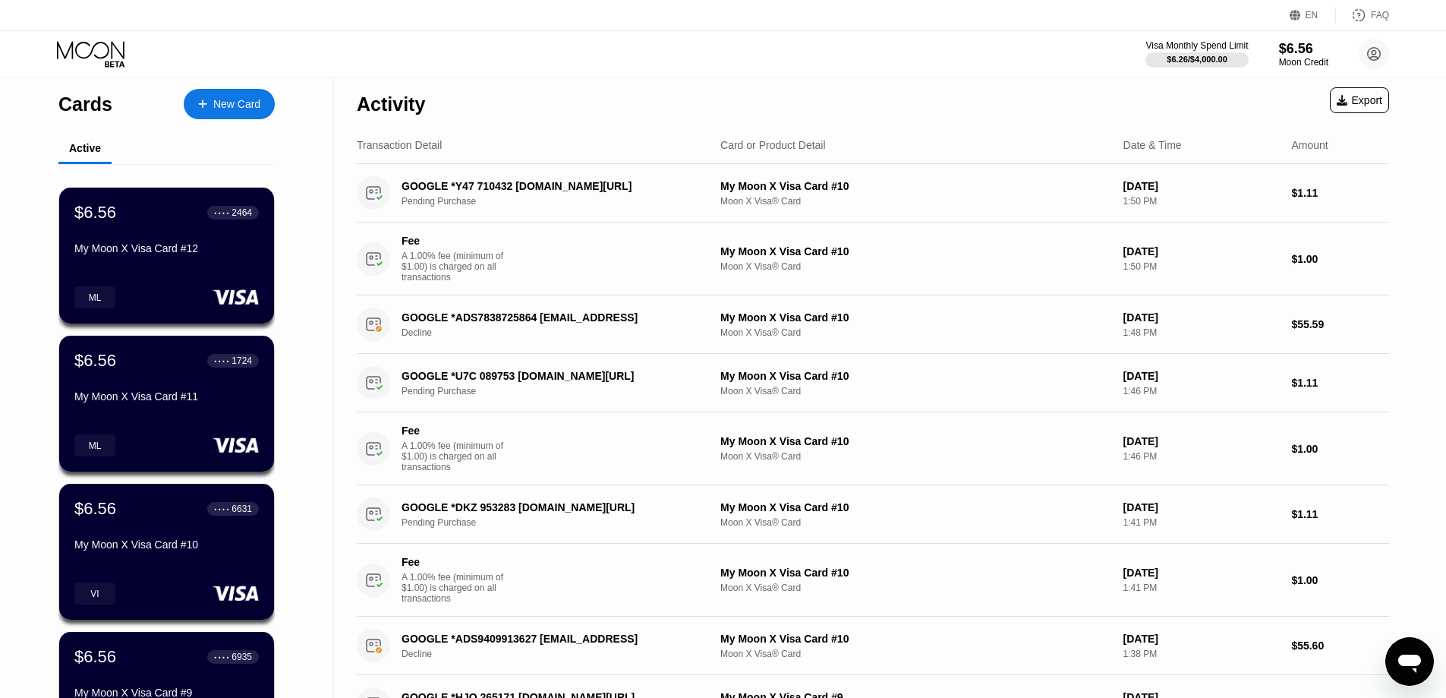
scroll to position [0, 0]
